Goal: Obtain resource: Obtain resource

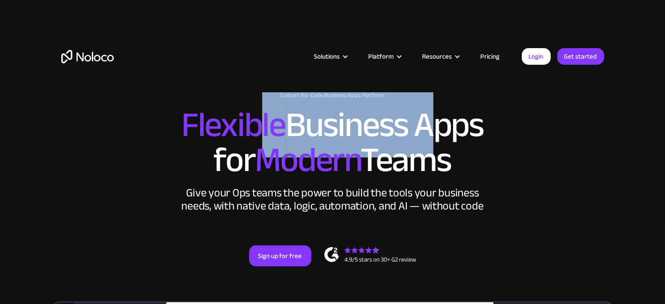
drag, startPoint x: 424, startPoint y: 126, endPoint x: 253, endPoint y: 126, distance: 170.2
click at [253, 126] on h2 "Flexible Business Apps for Modern Teams" at bounding box center [332, 143] width 543 height 70
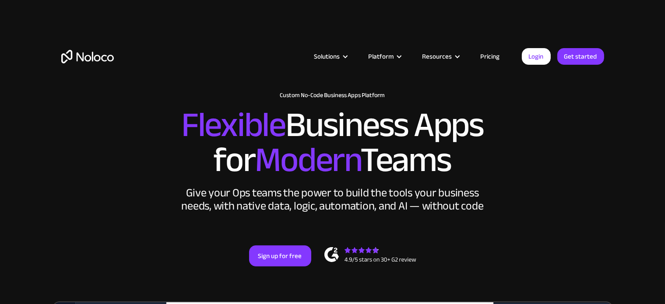
click at [547, 120] on h2 "Flexible Business Apps for Modern Teams" at bounding box center [332, 143] width 543 height 70
click at [329, 44] on div "Solutions Use Cases Business Types Project Management Keep track of customers, …" at bounding box center [333, 56] width 560 height 69
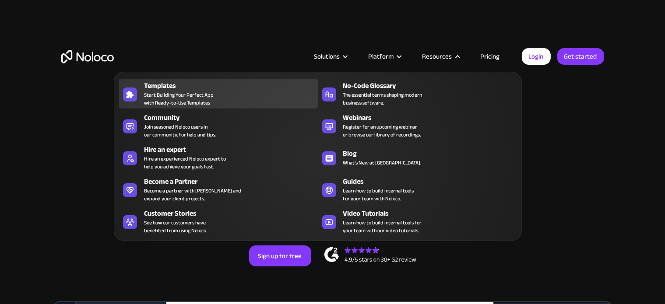
click at [249, 92] on div "Templates Start Building Your Perfect App with Ready-to-Use Templates" at bounding box center [228, 94] width 169 height 26
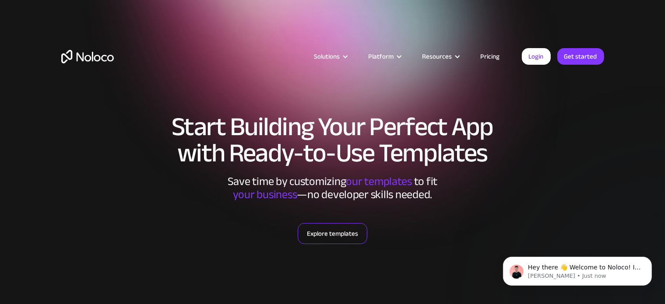
click at [335, 229] on link "Explore templates" at bounding box center [333, 233] width 70 height 21
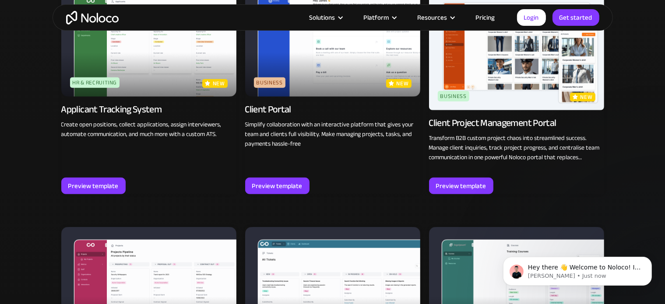
scroll to position [696, 0]
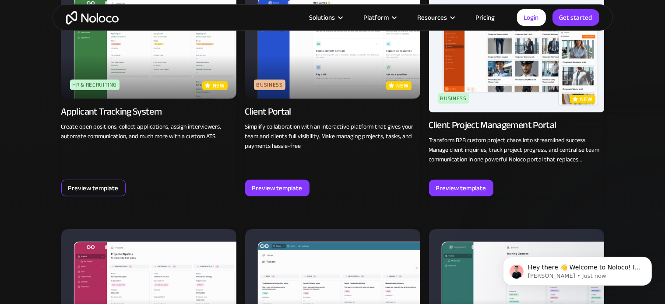
click at [91, 192] on div "Preview template" at bounding box center [93, 187] width 50 height 11
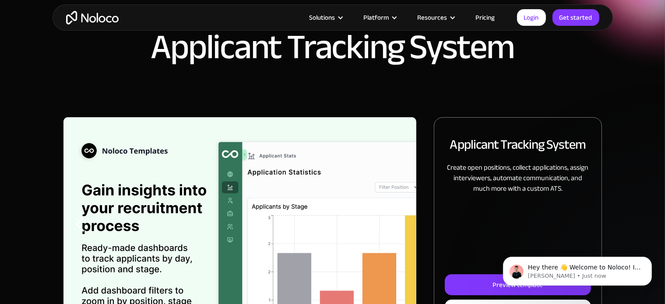
scroll to position [116, 0]
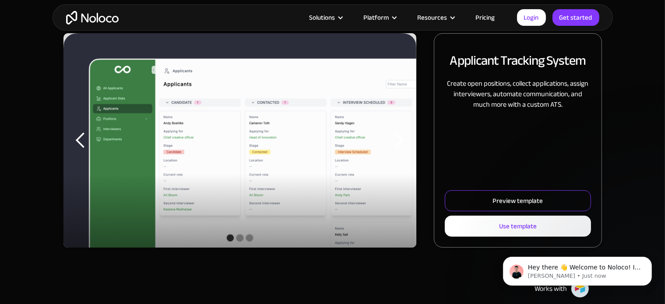
click at [568, 200] on link "Preview template" at bounding box center [518, 200] width 146 height 21
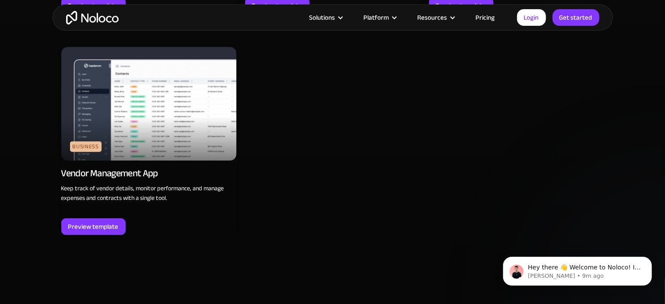
scroll to position [2706, 0]
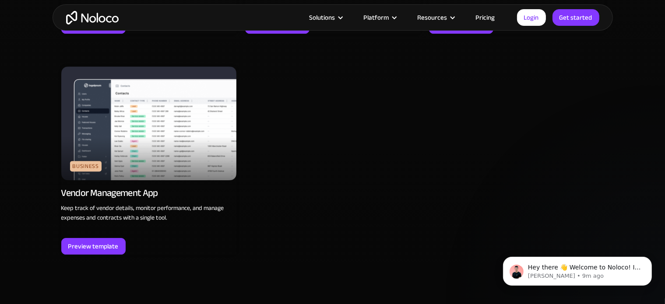
click at [438, 10] on div "Solutions Use Cases Business Types Project Management Keep track of customers, …" at bounding box center [333, 17] width 560 height 26
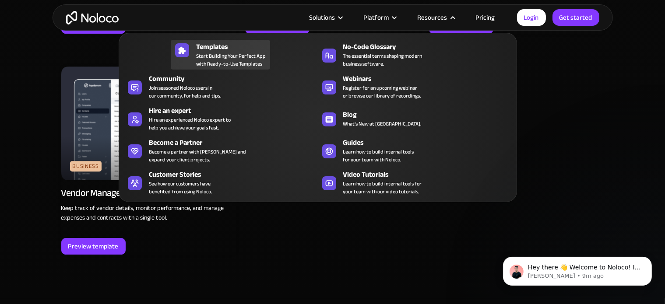
click at [219, 53] on span "Start Building Your Perfect App with Ready-to-Use Templates" at bounding box center [231, 60] width 70 height 16
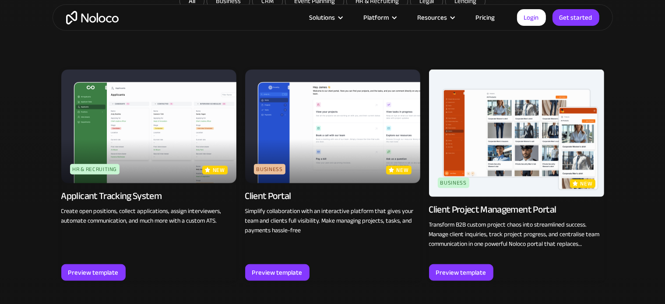
scroll to position [481, 0]
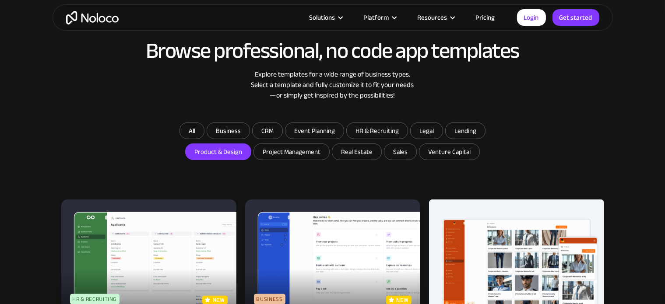
click at [232, 152] on input "Product & Design" at bounding box center [218, 152] width 65 height 16
checkbox input "true"
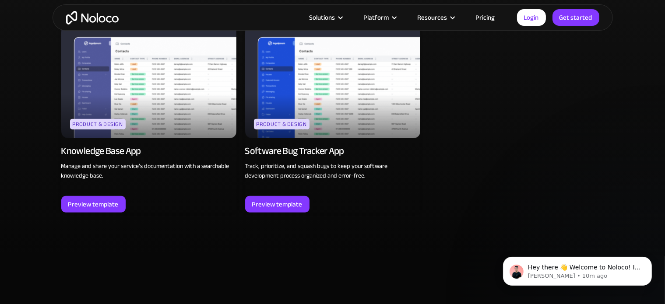
scroll to position [0, 0]
click at [102, 202] on div "Preview template" at bounding box center [93, 204] width 50 height 11
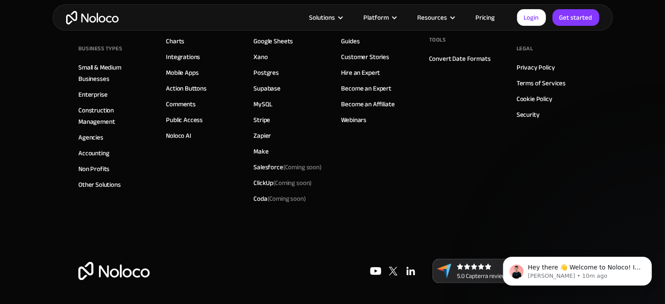
scroll to position [1406, 0]
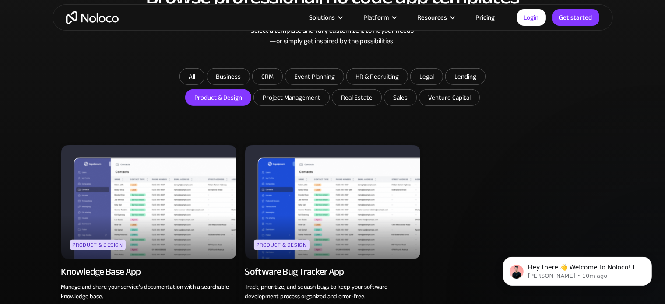
scroll to position [525, 0]
